Goal: Answer question/provide support

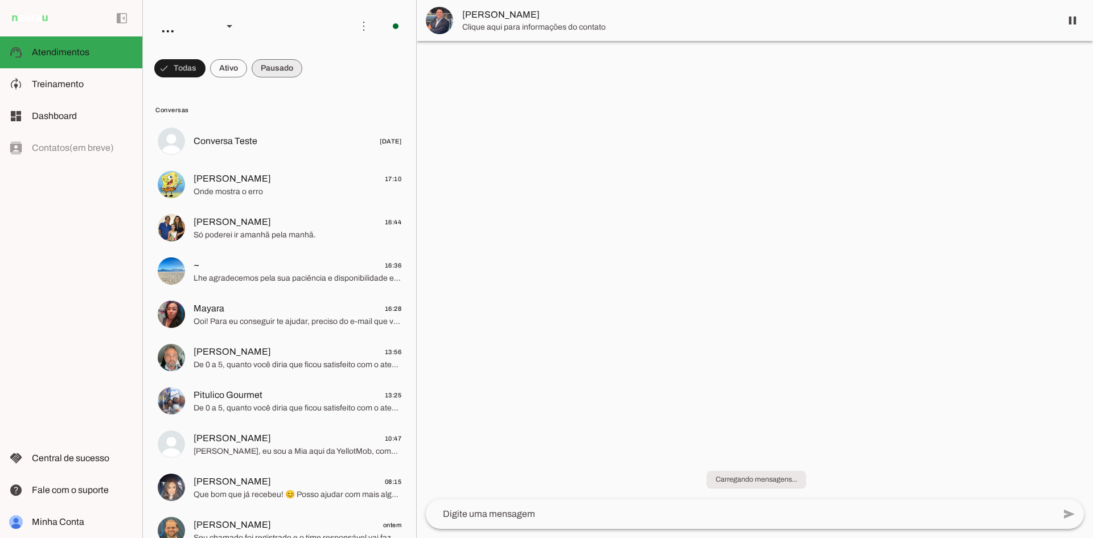
click at [206, 63] on span at bounding box center [179, 68] width 51 height 27
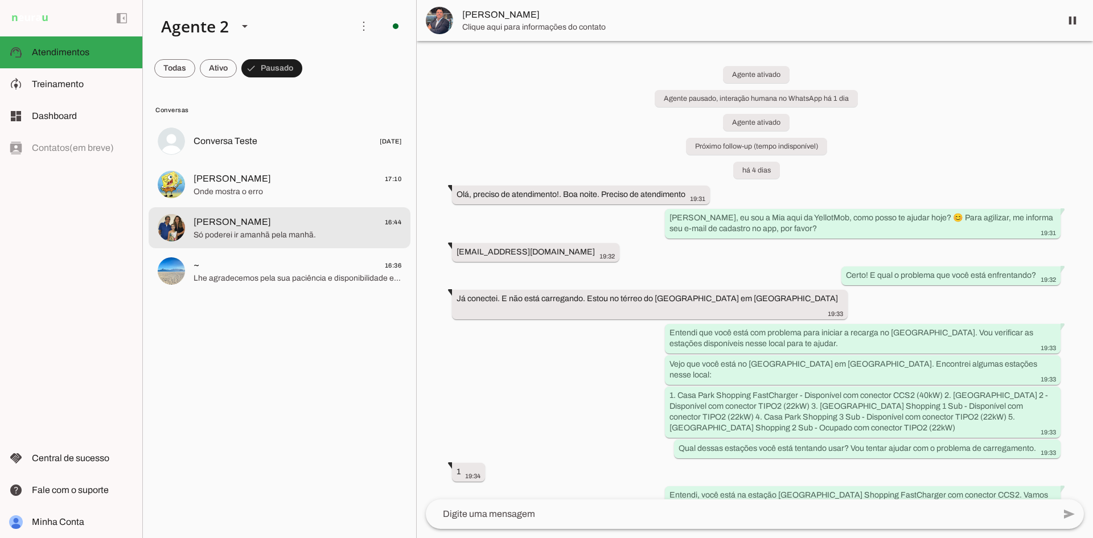
click at [327, 162] on md-item "[PERSON_NAME] 16:44 Só poderei ir amanhã pela manhã." at bounding box center [280, 141] width 262 height 41
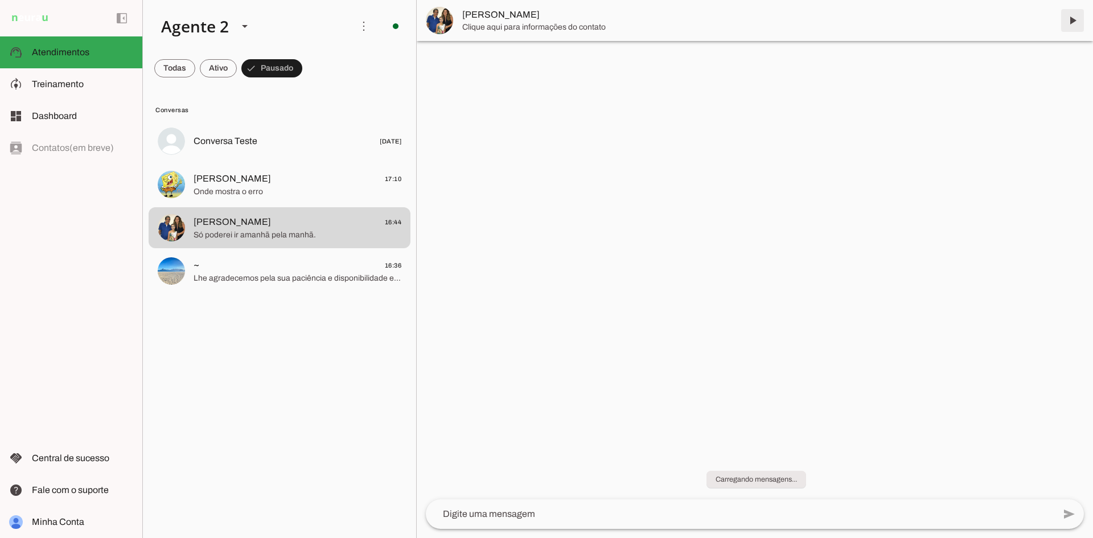
click at [1070, 19] on span at bounding box center [1072, 20] width 27 height 27
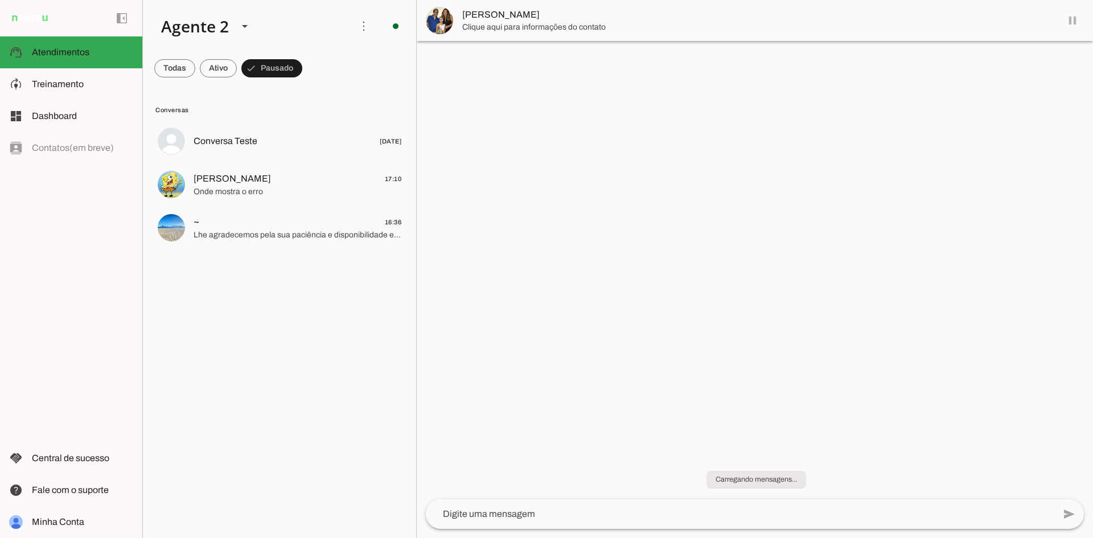
click at [557, 512] on textarea at bounding box center [740, 514] width 629 height 14
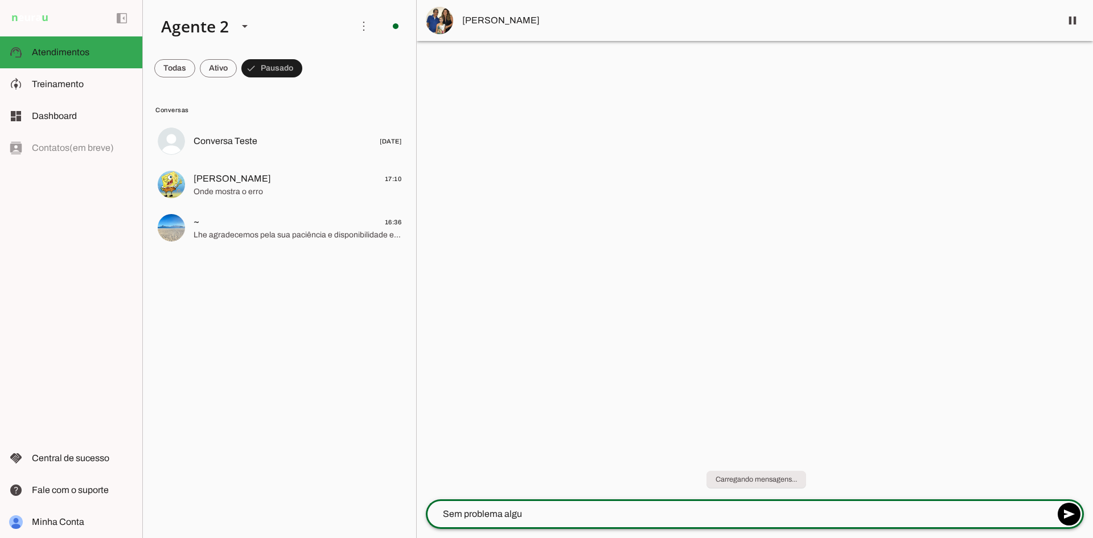
type textarea "Sem problema algum"
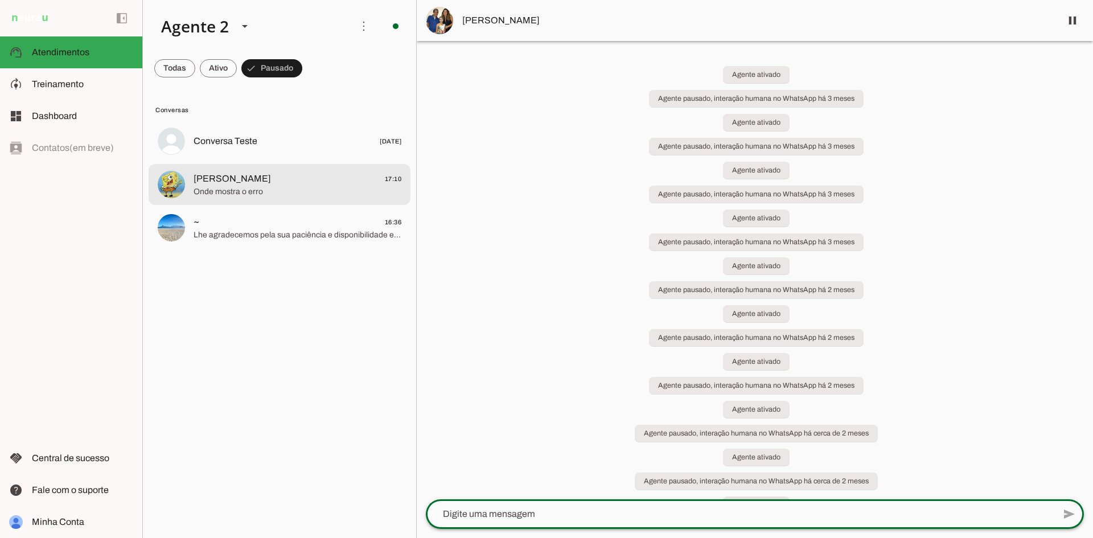
click at [293, 180] on span "[PERSON_NAME] 17:10" at bounding box center [298, 179] width 208 height 14
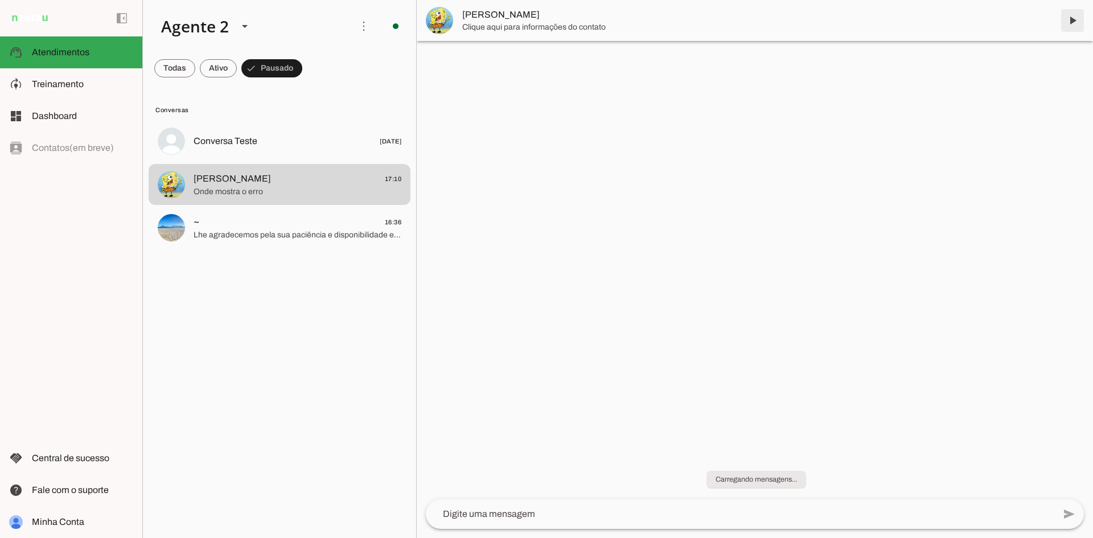
click at [1071, 16] on span at bounding box center [1072, 20] width 27 height 27
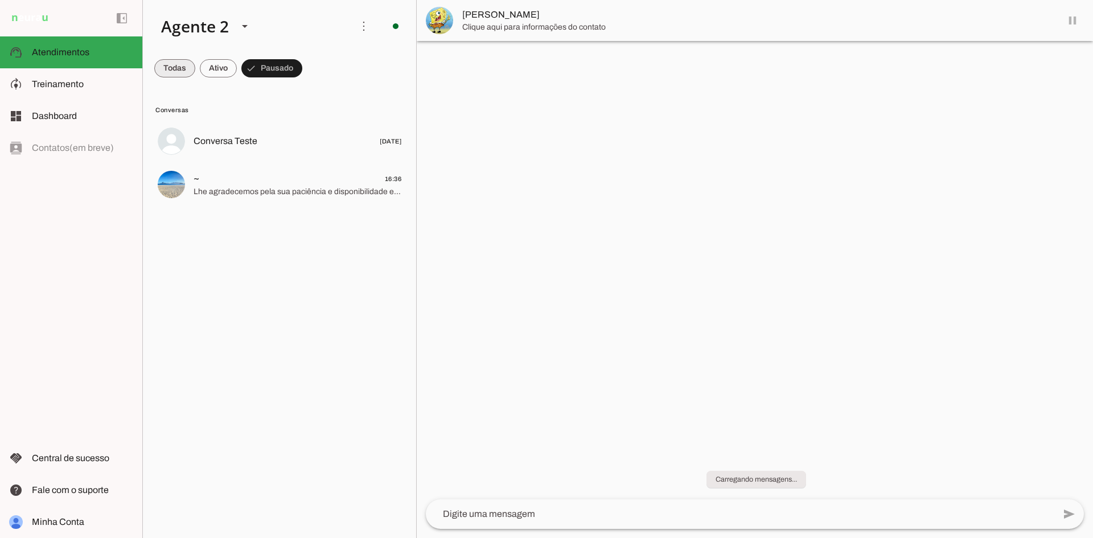
click at [177, 64] on span at bounding box center [174, 68] width 41 height 27
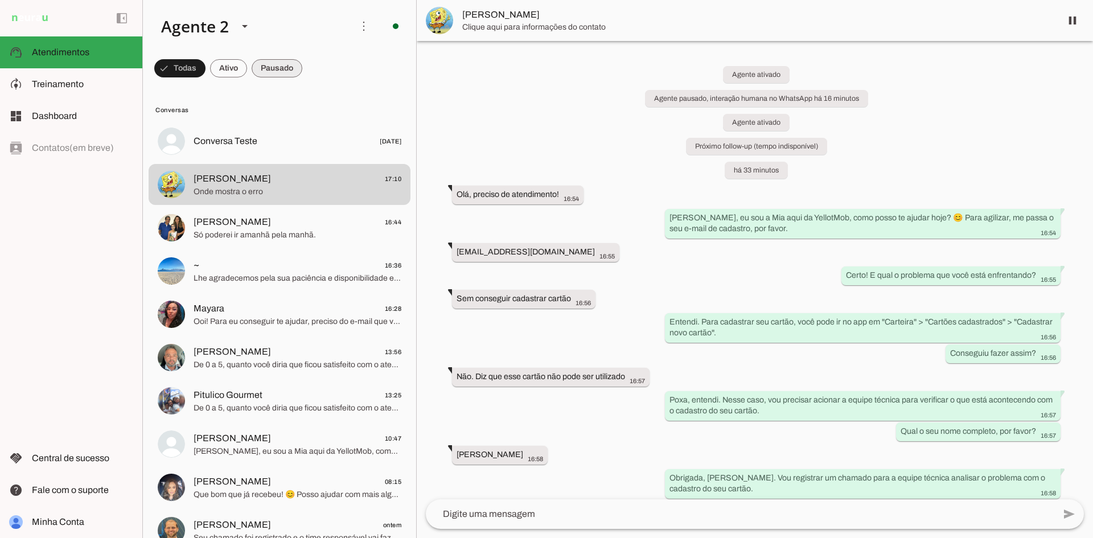
click at [206, 65] on span at bounding box center [179, 68] width 51 height 27
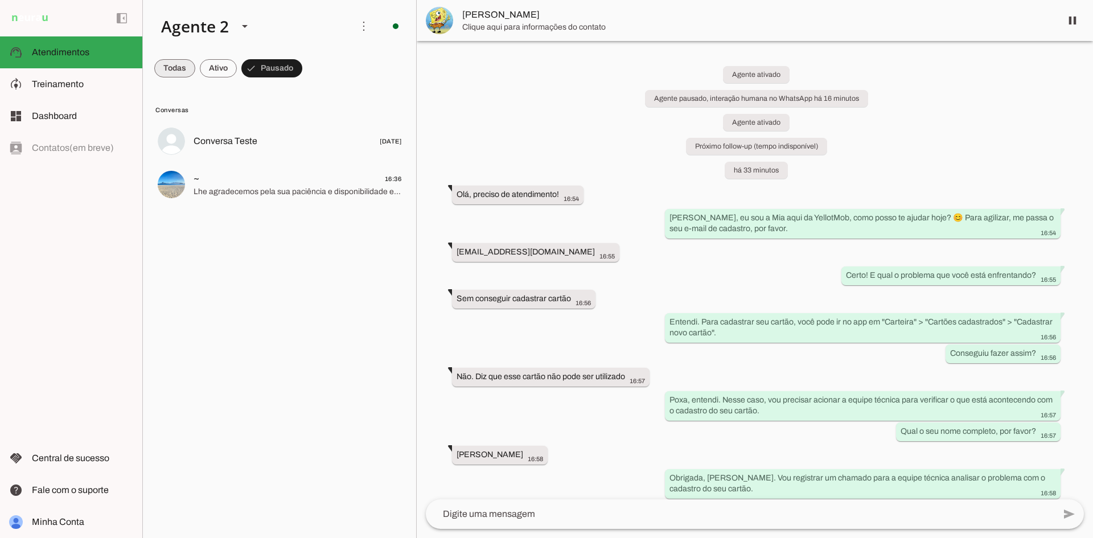
click at [173, 66] on span at bounding box center [174, 68] width 41 height 27
